Goal: Information Seeking & Learning: Learn about a topic

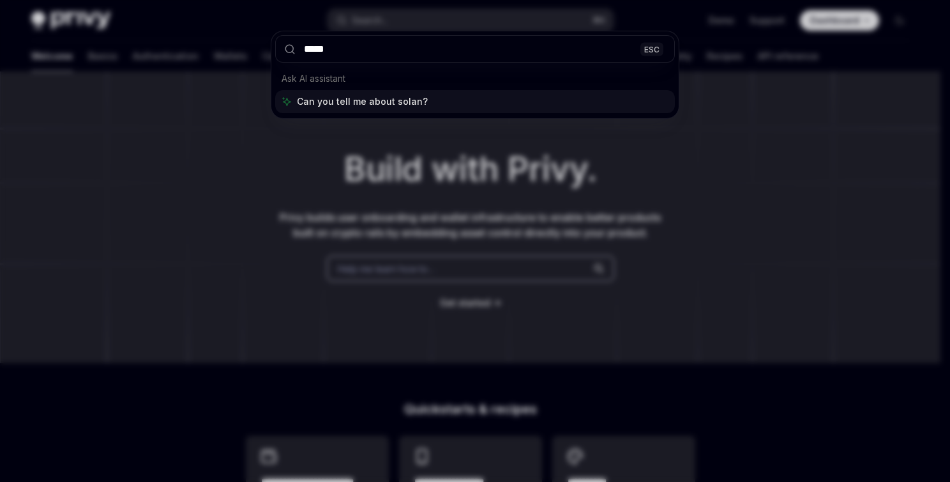
type input "******"
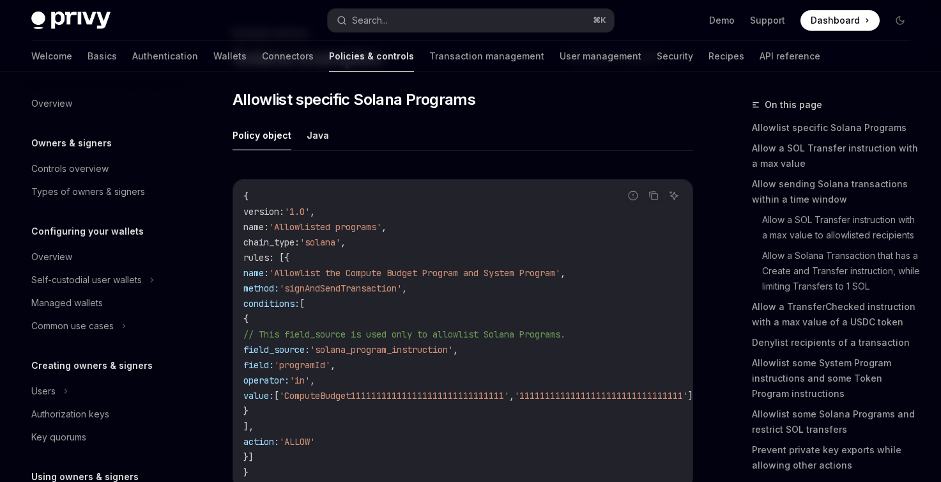
scroll to position [487, 0]
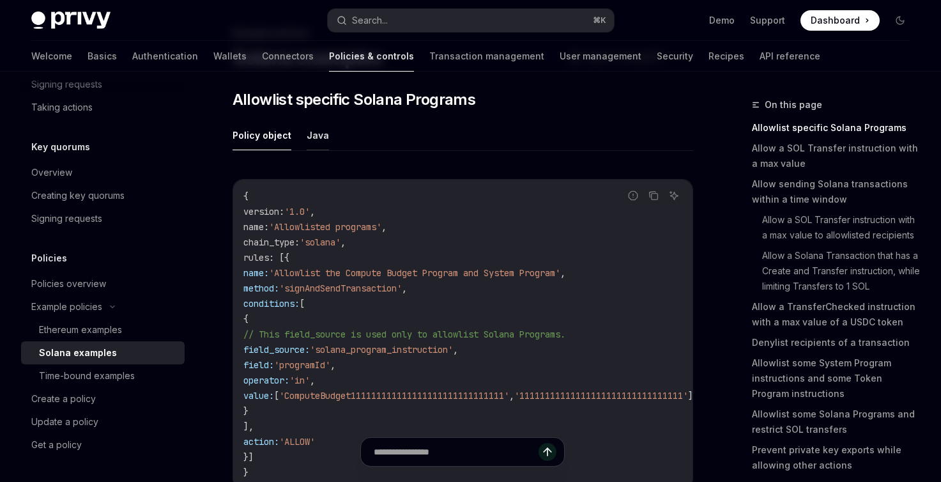
click at [311, 140] on button "Java" at bounding box center [318, 135] width 22 height 30
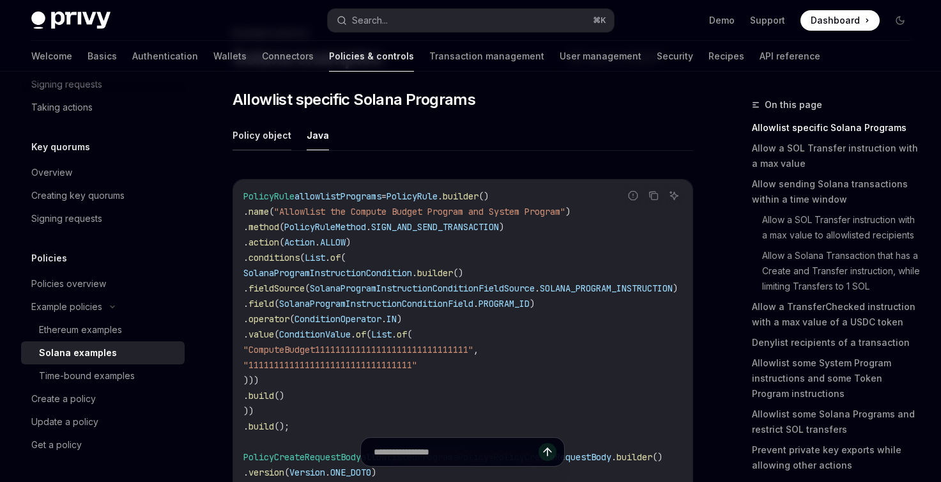
click at [253, 142] on button "Policy object" at bounding box center [261, 135] width 59 height 30
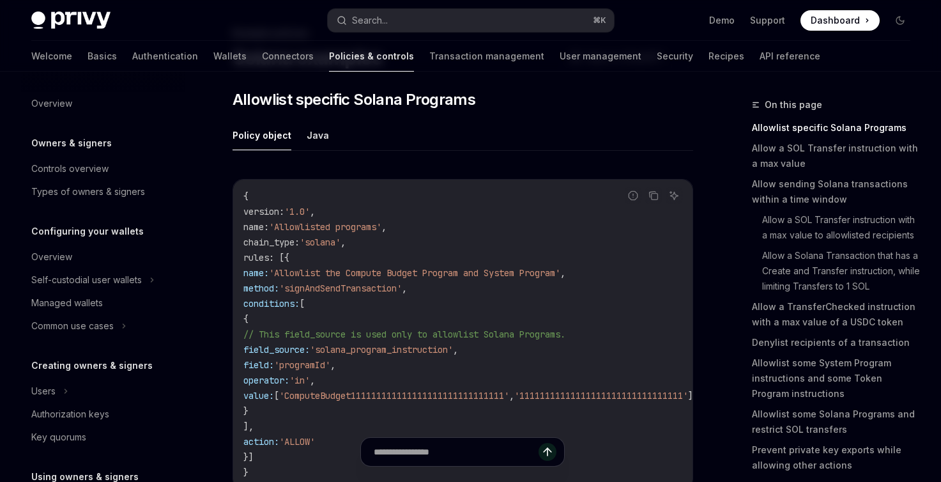
scroll to position [487, 0]
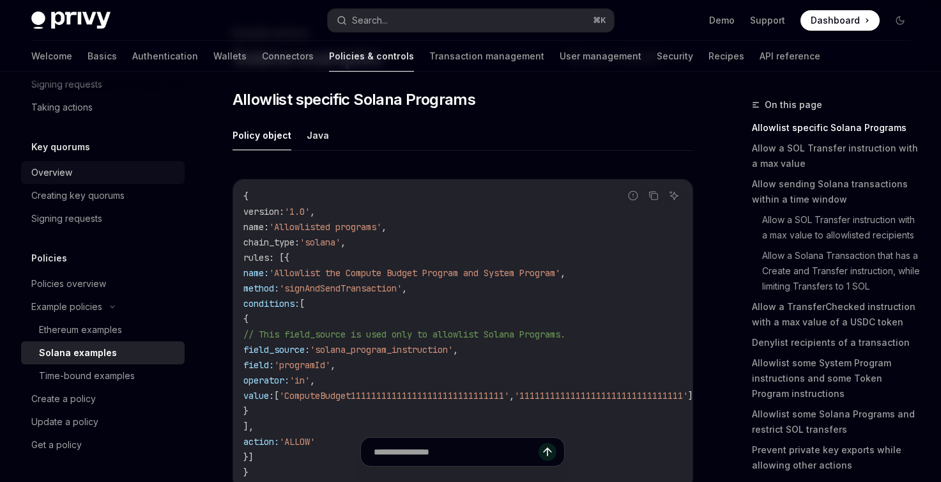
click at [56, 172] on div "Overview" at bounding box center [51, 172] width 41 height 15
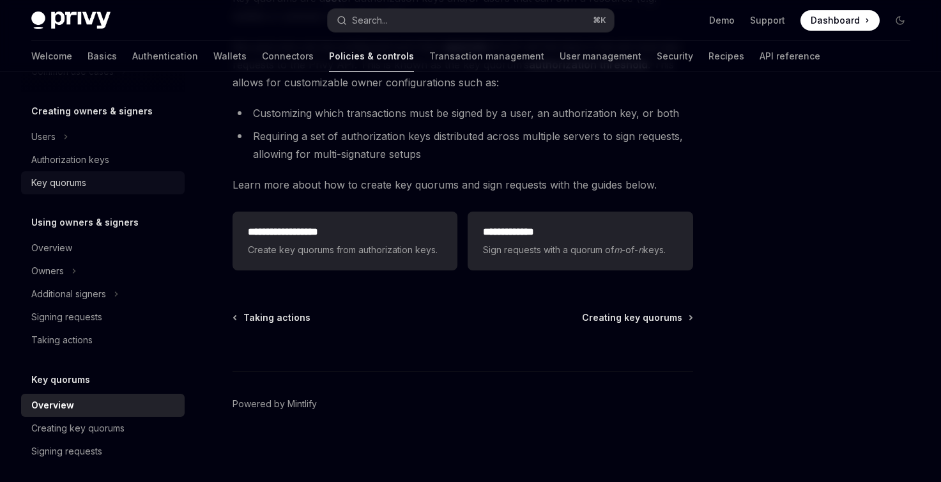
scroll to position [93, 0]
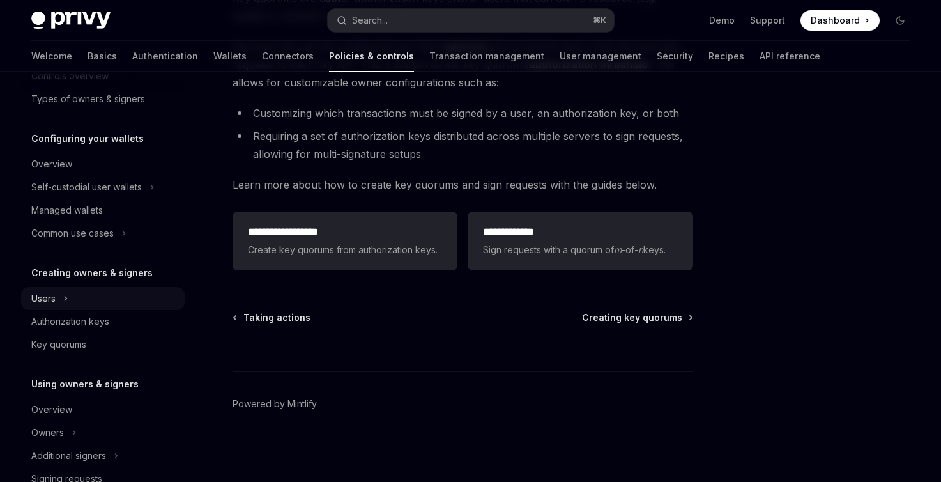
click at [61, 292] on button "Users" at bounding box center [102, 298] width 163 height 23
type textarea "*"
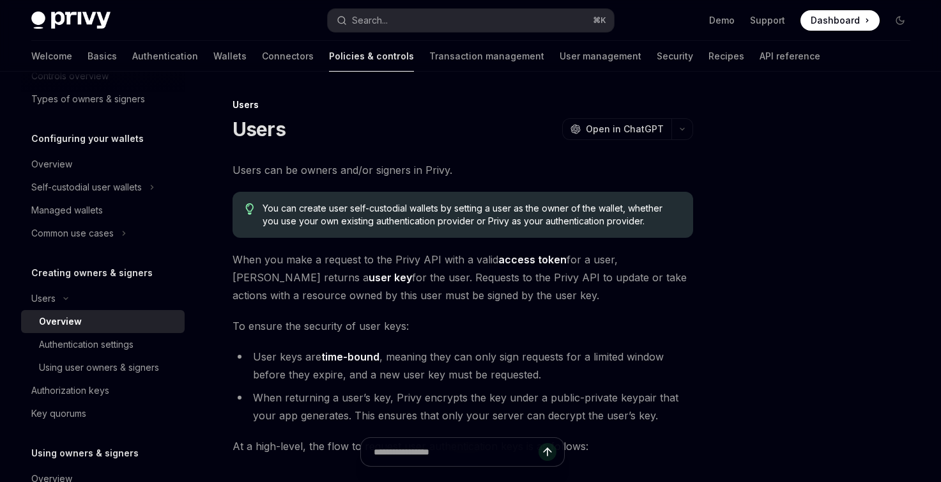
click at [472, 1] on div "Privy Docs home page Search... ⌘ K Demo Support Dashboard Dashboard Search..." at bounding box center [470, 20] width 879 height 41
